Goal: Information Seeking & Learning: Learn about a topic

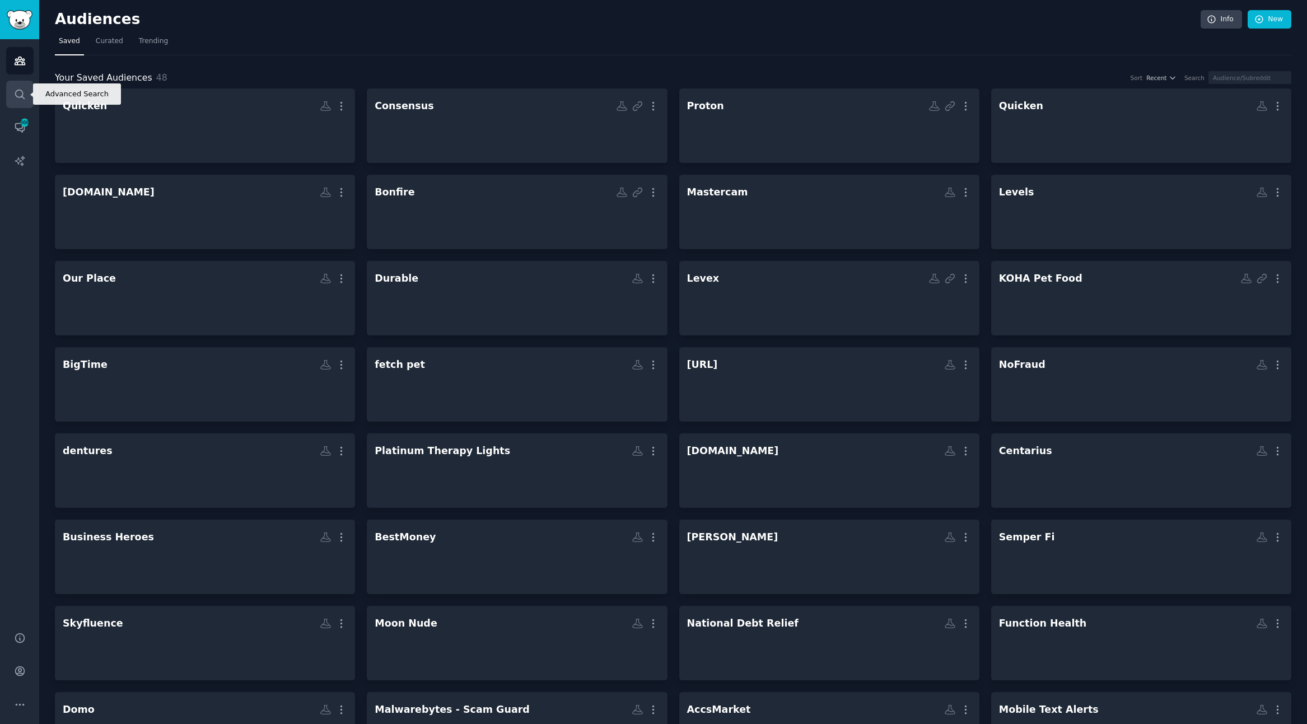
click at [29, 93] on link "Search" at bounding box center [19, 94] width 27 height 27
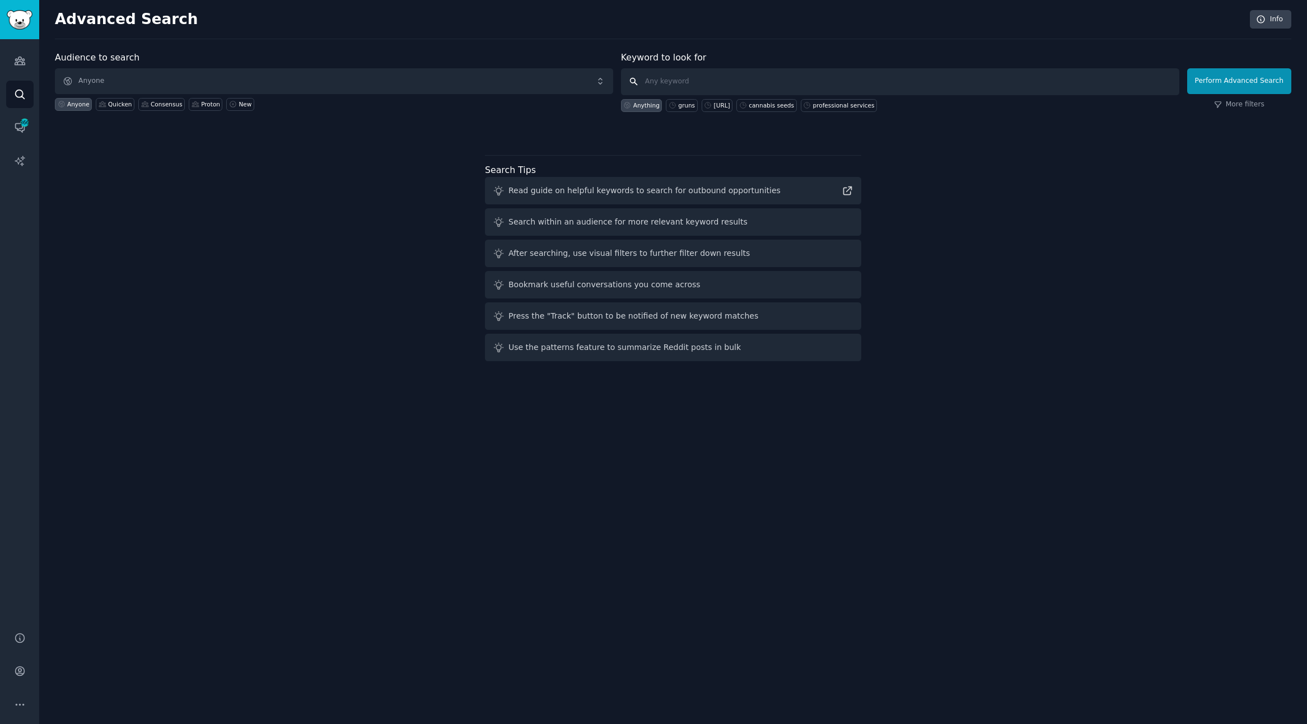
click at [656, 74] on input "text" at bounding box center [900, 81] width 558 height 27
paste input "slack export tool"
type input "slack export tool"
click at [1212, 77] on button "Perform Advanced Search" at bounding box center [1239, 81] width 104 height 26
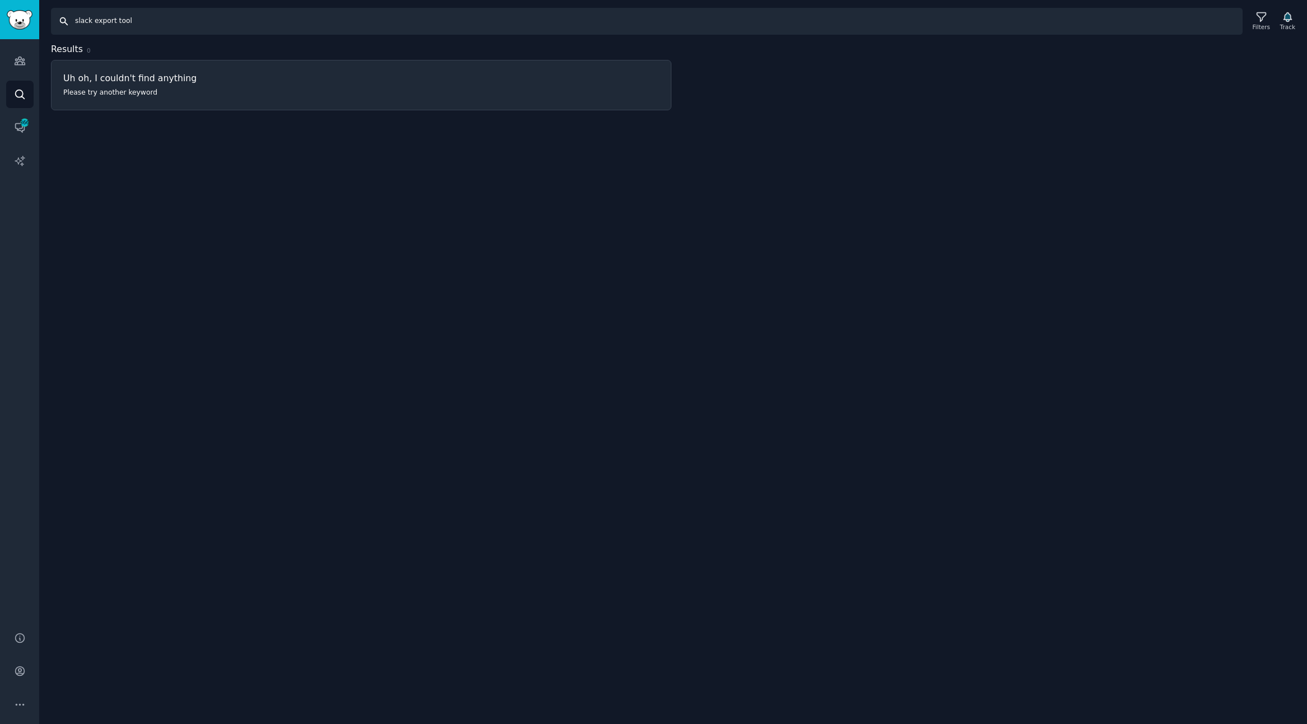
click at [164, 20] on input "slack export tool" at bounding box center [646, 21] width 1191 height 27
click at [118, 22] on input "slack export tool" at bounding box center [646, 21] width 1191 height 27
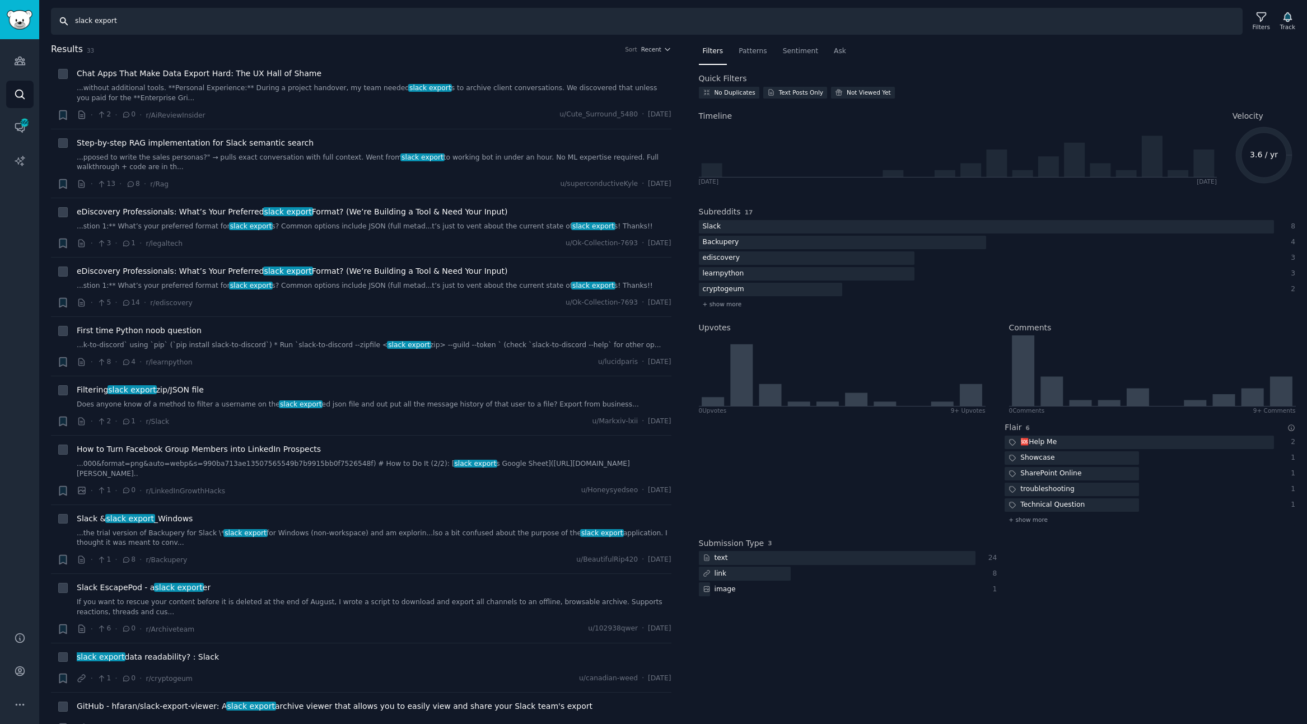
click at [102, 19] on input "slack export" at bounding box center [646, 21] width 1191 height 27
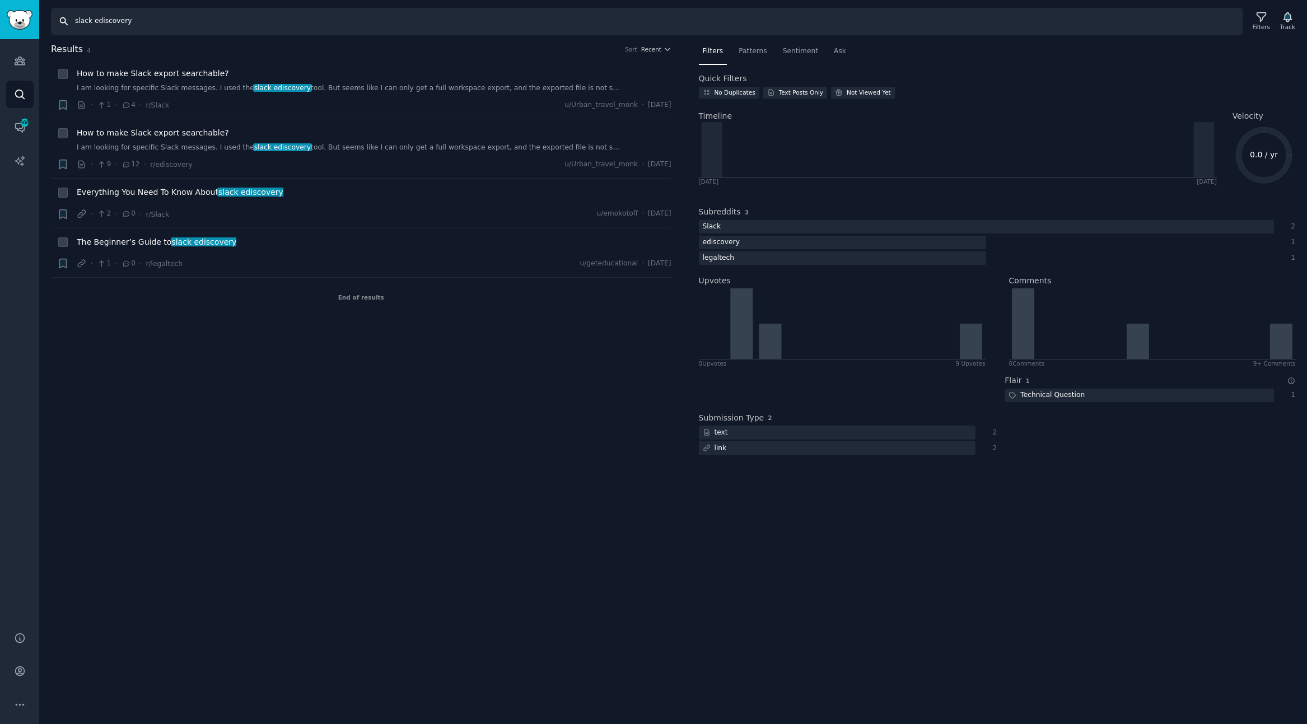
click at [82, 18] on input "slack ediscovery" at bounding box center [646, 21] width 1191 height 27
type input "ediscovery"
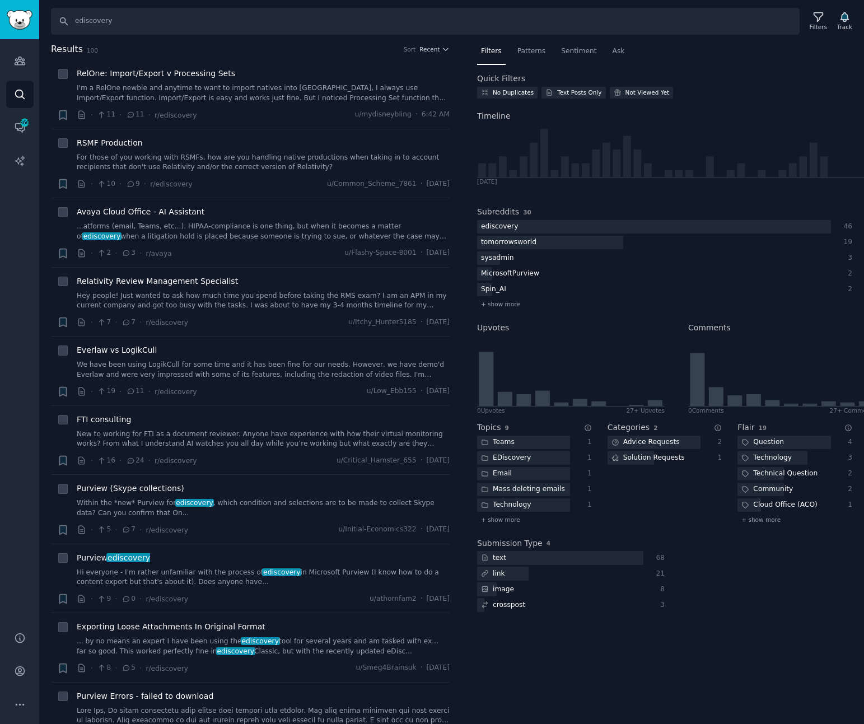
click at [860, 233] on div "Filters Patterns Sentiment Ask Quick Filters No Duplicates Text Posts Only Not …" at bounding box center [664, 384] width 399 height 682
